Goal: Information Seeking & Learning: Learn about a topic

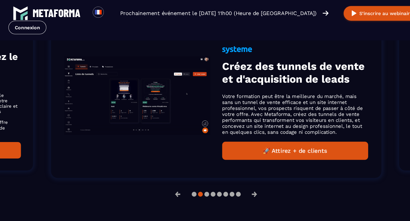
scroll to position [409, 0]
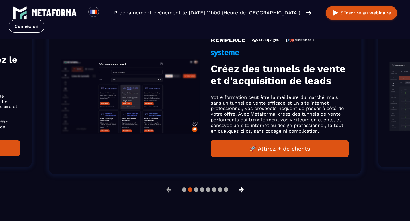
click at [243, 190] on button "→" at bounding box center [241, 190] width 15 height 14
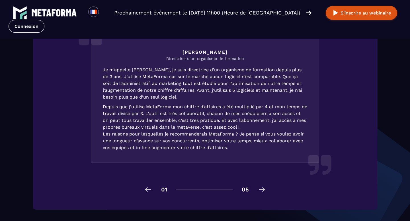
scroll to position [852, 0]
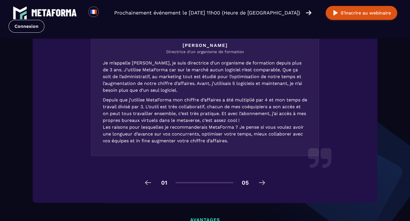
click at [262, 183] on img at bounding box center [261, 182] width 9 height 9
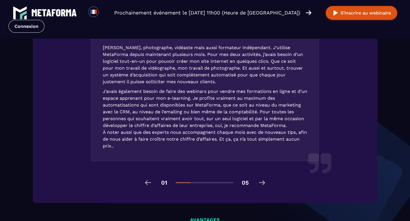
click at [262, 183] on img at bounding box center [261, 182] width 9 height 9
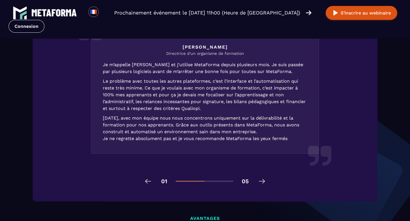
scroll to position [865, 0]
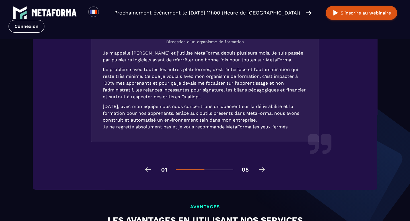
click at [262, 170] on img at bounding box center [261, 169] width 9 height 9
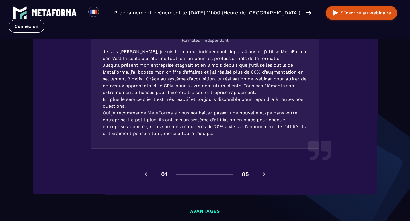
scroll to position [864, 0]
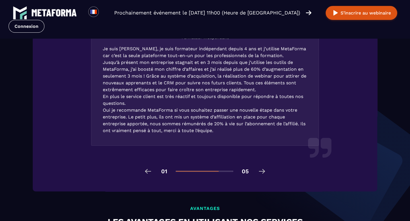
click at [260, 171] on img at bounding box center [261, 171] width 9 height 9
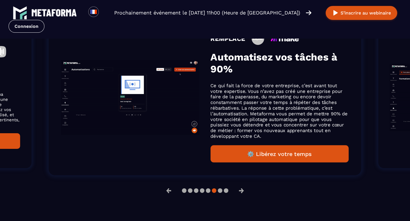
scroll to position [376, 0]
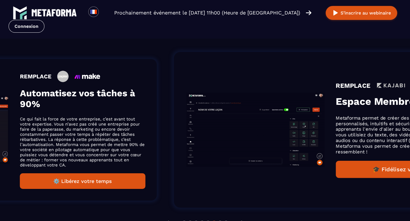
drag, startPoint x: 262, startPoint y: 183, endPoint x: 119, endPoint y: 78, distance: 177.2
click at [119, 78] on div "REMPLACE Automatisez vos tâches à 90% Ce qui fait la force de votre entreprise,…" at bounding box center [82, 130] width 125 height 118
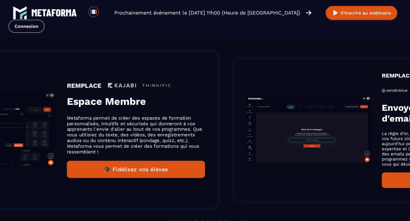
drag, startPoint x: 119, startPoint y: 78, endPoint x: 40, endPoint y: 130, distance: 95.0
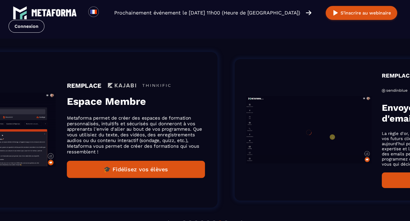
click at [67, 130] on p "Metaforma permet de créer des espaces de formation personnalisés, intuitifs et …" at bounding box center [136, 135] width 138 height 40
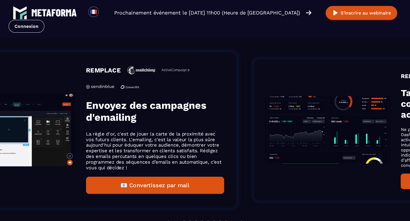
drag, startPoint x: 40, startPoint y: 130, endPoint x: 81, endPoint y: 133, distance: 41.6
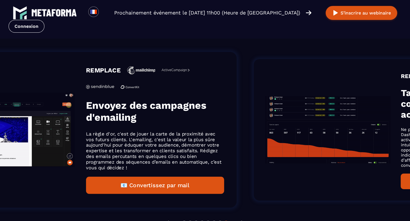
click at [86, 133] on p "La règle d'or, c'est de jouer la carte de la proximité avec vos futurs clients.…" at bounding box center [155, 151] width 138 height 40
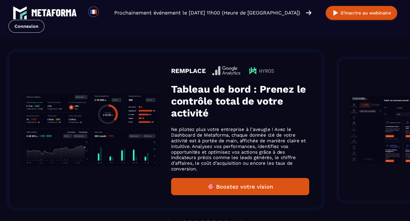
drag, startPoint x: 81, startPoint y: 133, endPoint x: 71, endPoint y: 97, distance: 36.7
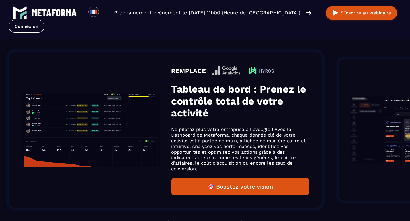
click at [71, 97] on div "REMPLACE Tableau de bord : Prenez le contrôle total de votre activité Ne pilote…" at bounding box center [165, 130] width 312 height 156
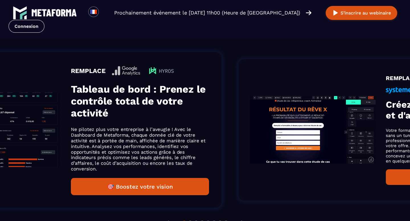
drag, startPoint x: 71, startPoint y: 97, endPoint x: 69, endPoint y: 102, distance: 5.5
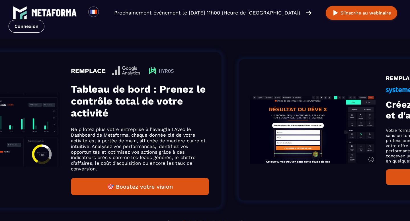
click at [71, 102] on h3 "Tableau de bord : Prenez le contrôle total de votre activité" at bounding box center [140, 101] width 138 height 36
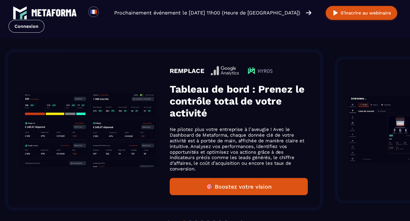
drag, startPoint x: 68, startPoint y: 102, endPoint x: 0, endPoint y: 128, distance: 72.5
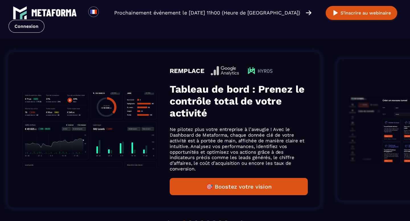
click at [6, 128] on ol "REMPLACE Espace Membre Metaforma permet de créer des espaces de formation perso…" at bounding box center [211, 130] width 410 height 173
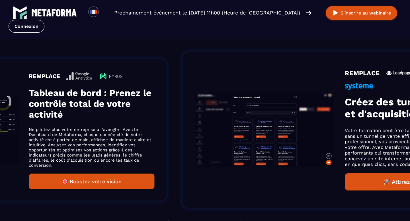
drag, startPoint x: 0, startPoint y: 128, endPoint x: 290, endPoint y: 147, distance: 291.1
click at [290, 147] on img "Gallery" at bounding box center [264, 130] width 138 height 75
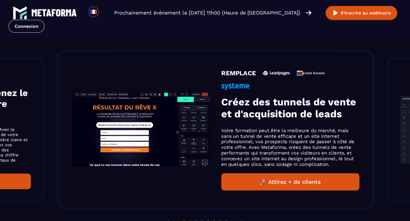
drag, startPoint x: 290, startPoint y: 147, endPoint x: 369, endPoint y: 135, distance: 79.7
